Goal: Transaction & Acquisition: Purchase product/service

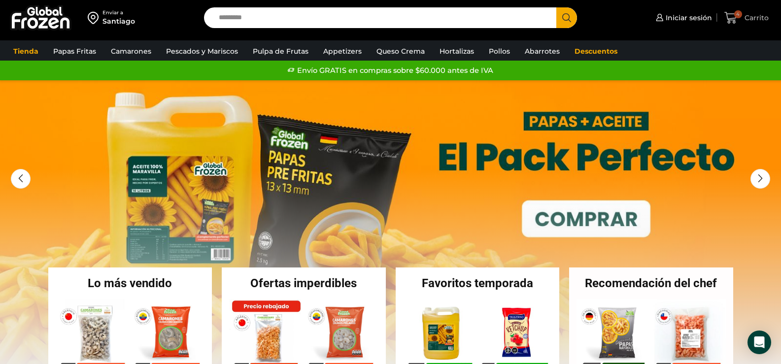
click at [734, 17] on icon at bounding box center [730, 17] width 13 height 13
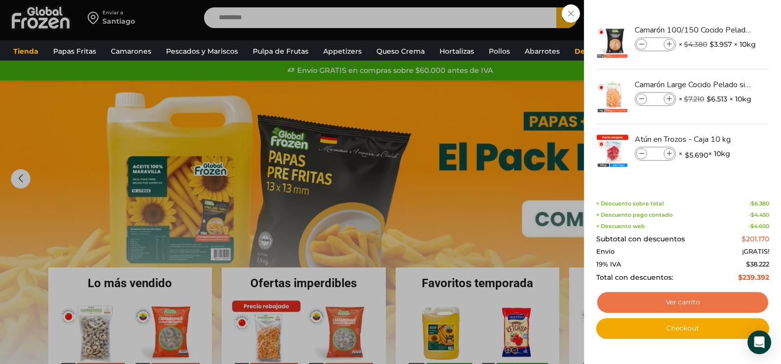
click at [679, 301] on link "Ver carrito" at bounding box center [682, 302] width 173 height 23
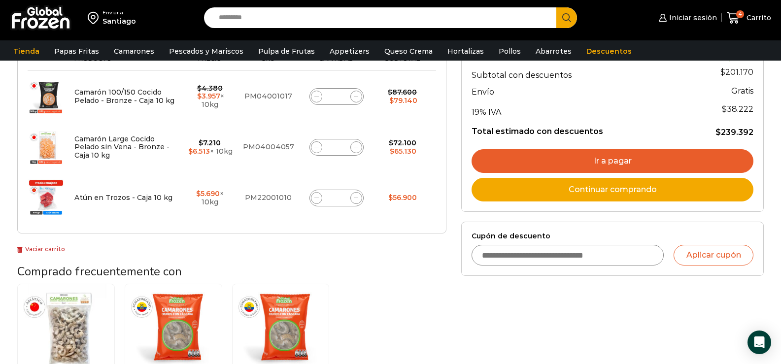
scroll to position [148, 0]
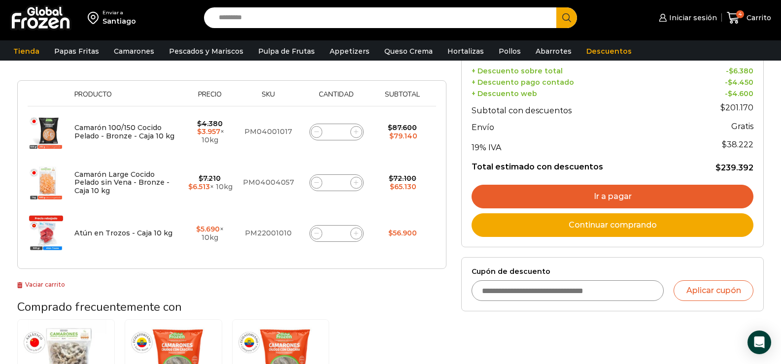
click at [620, 191] on link "Ir a pagar" at bounding box center [613, 197] width 282 height 24
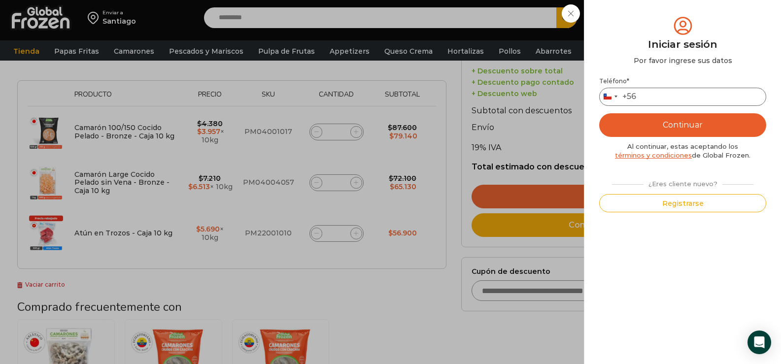
click at [653, 99] on input "Teléfono *" at bounding box center [682, 97] width 167 height 18
type input "*********"
click at [660, 130] on button "Continuar" at bounding box center [682, 125] width 167 height 24
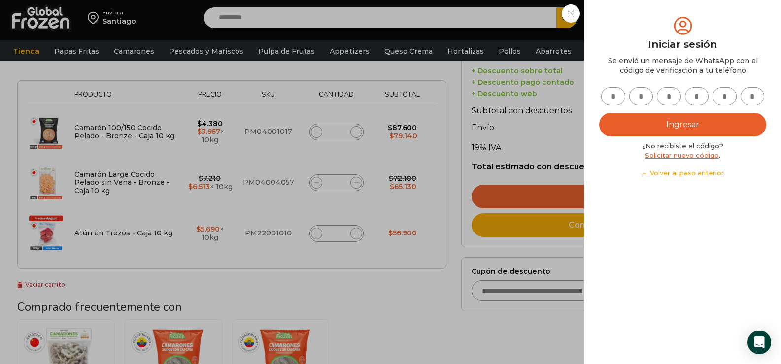
click at [612, 96] on input "text" at bounding box center [613, 96] width 24 height 18
type input "*"
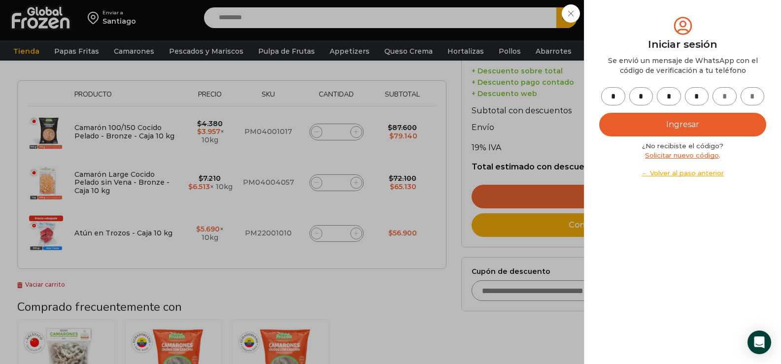
type input "*"
click at [619, 118] on button "Ingresar" at bounding box center [682, 125] width 167 height 24
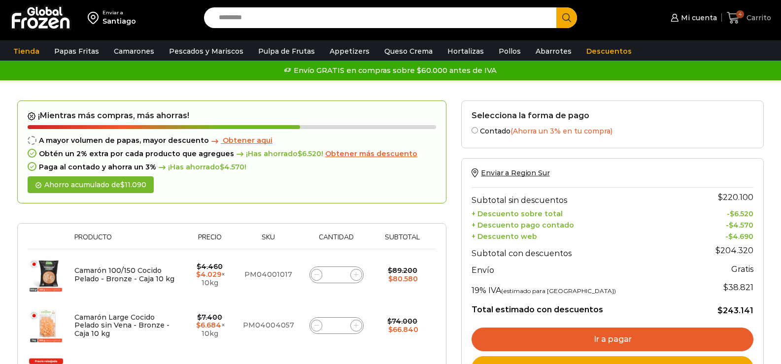
click at [747, 16] on span "Carrito" at bounding box center [757, 18] width 27 height 10
click at [696, 18] on span "Mi cuenta" at bounding box center [698, 18] width 38 height 10
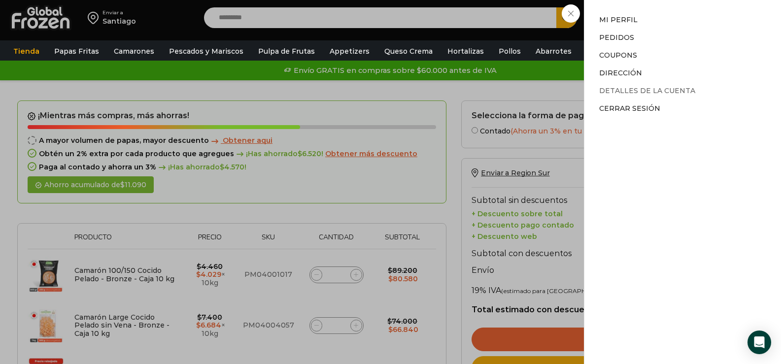
click at [631, 91] on link "Detalles de la cuenta" at bounding box center [647, 90] width 96 height 9
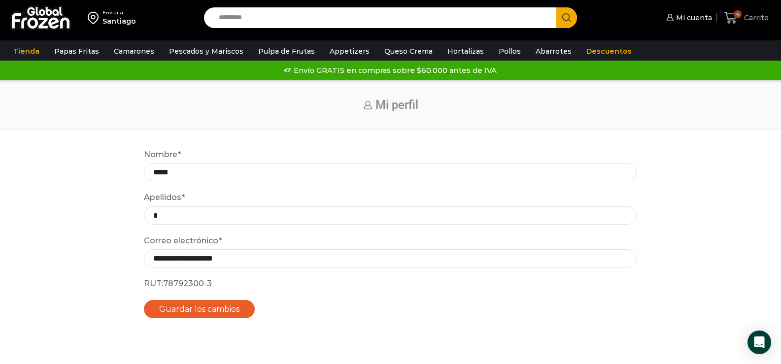
click at [740, 22] on span "4" at bounding box center [732, 17] width 17 height 13
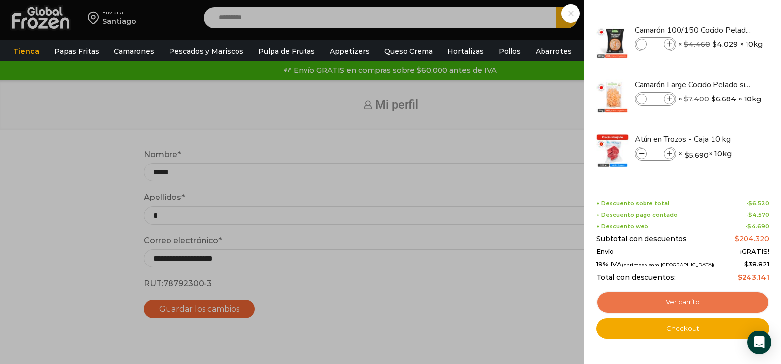
click at [628, 293] on link "Ver carrito" at bounding box center [682, 302] width 173 height 23
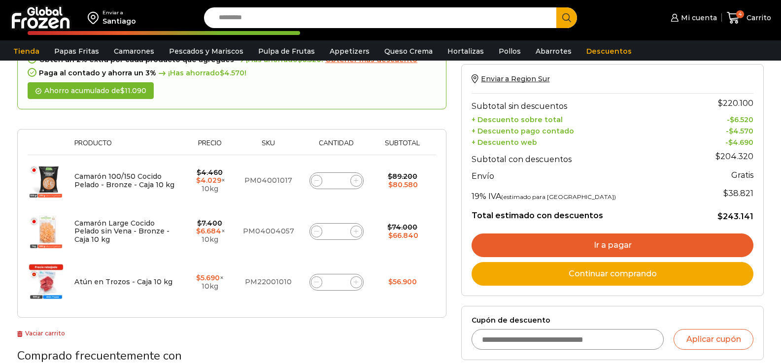
scroll to position [99, 0]
click at [578, 241] on link "Ir a pagar" at bounding box center [613, 246] width 282 height 24
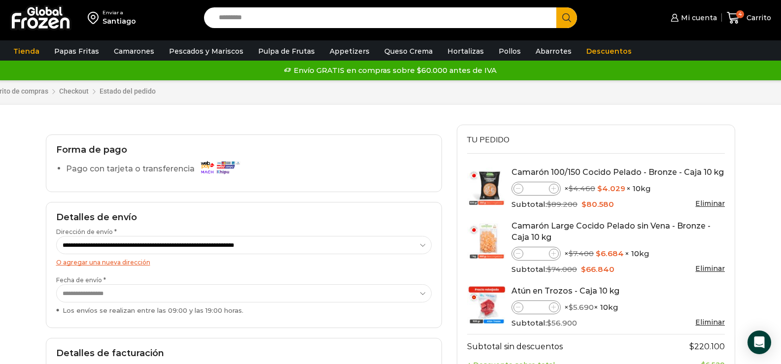
click at [145, 170] on label "Pago con tarjeta o transferencia" at bounding box center [155, 169] width 179 height 17
click at [233, 170] on img at bounding box center [220, 167] width 44 height 17
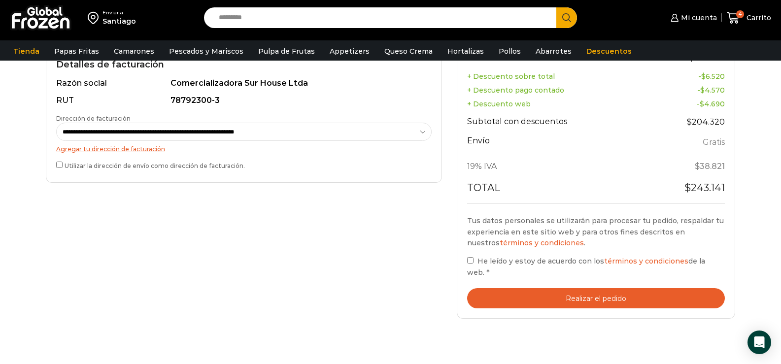
scroll to position [296, 0]
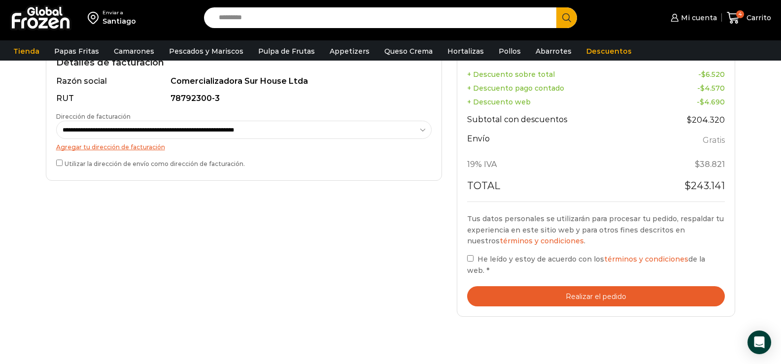
click at [613, 289] on button "Realizar el pedido" at bounding box center [596, 296] width 258 height 20
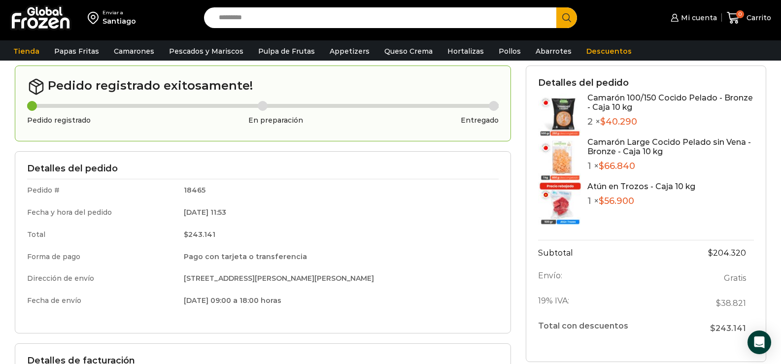
scroll to position [99, 0]
